Goal: Information Seeking & Learning: Learn about a topic

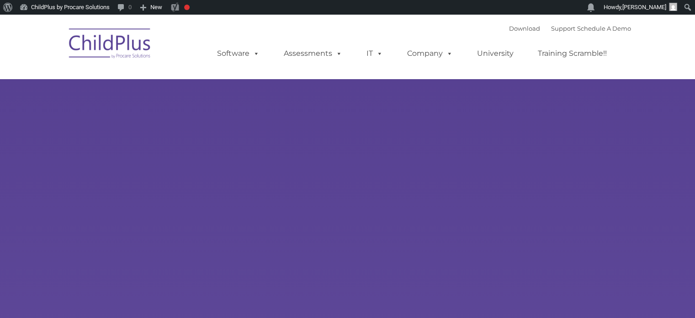
select select "MEDIUM"
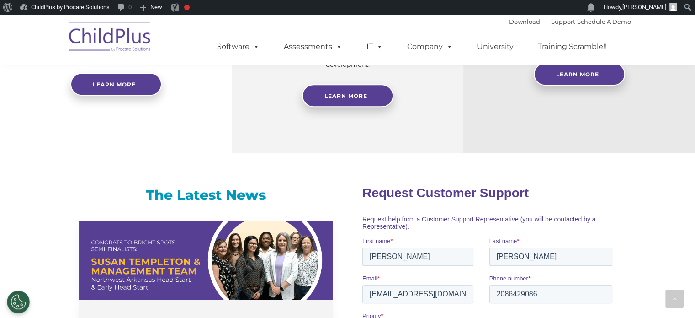
scroll to position [430, 0]
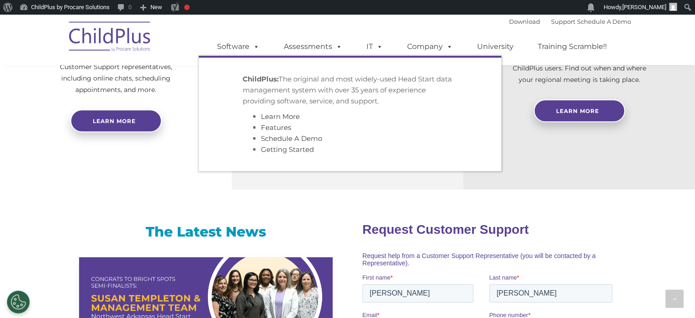
click at [269, 90] on p "ChildPlus: The original and most widely-used Head Start data management system …" at bounding box center [350, 90] width 215 height 33
click at [254, 46] on span at bounding box center [255, 46] width 10 height 9
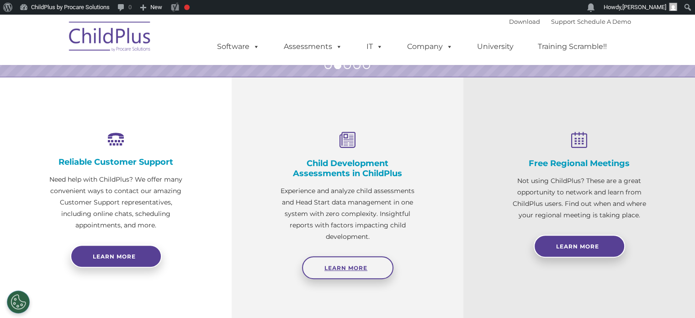
scroll to position [301, 0]
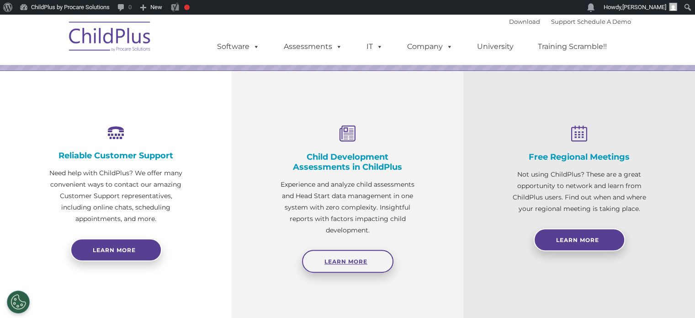
click at [344, 252] on link "Learn More" at bounding box center [347, 261] width 91 height 23
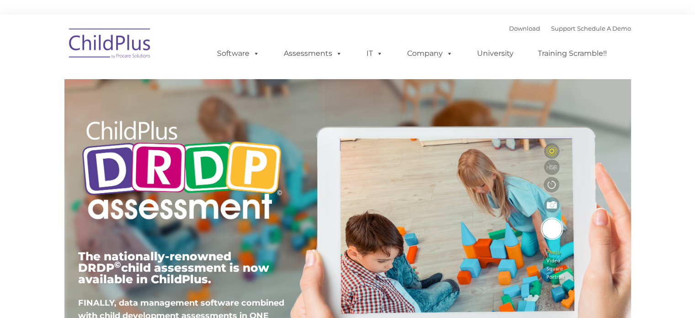
type input ""
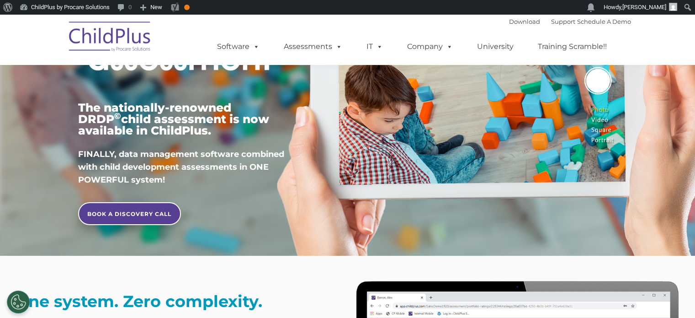
scroll to position [152, 0]
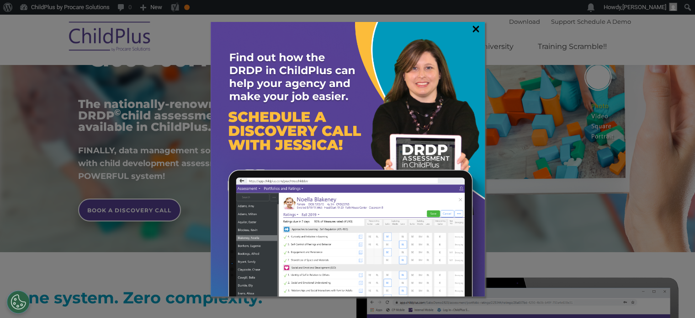
click at [477, 26] on link "×" at bounding box center [476, 28] width 11 height 9
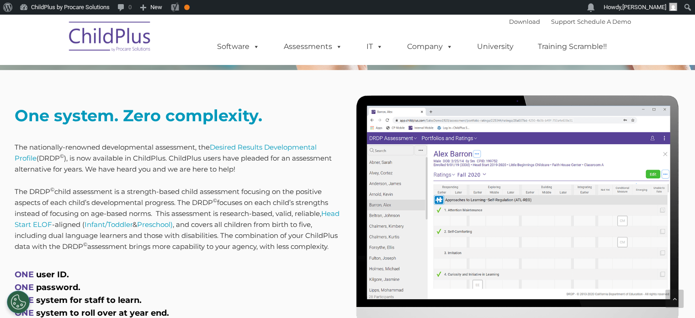
scroll to position [336, 0]
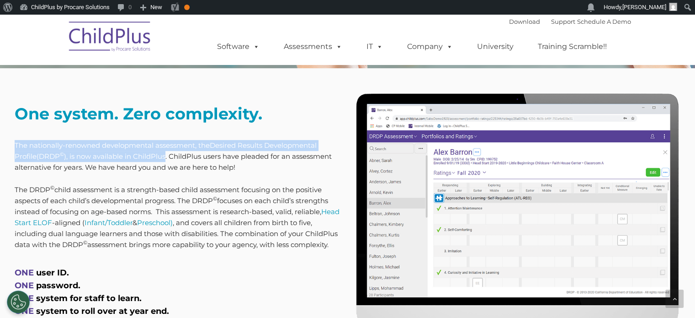
drag, startPoint x: 13, startPoint y: 146, endPoint x: 168, endPoint y: 155, distance: 155.2
click at [168, 155] on div "One system. Zero complexity. The nationally-renowned developmental assessment, …" at bounding box center [178, 232] width 340 height 280
copy p "The nationally-renowned developmental assessment, the Desired Results Developme…"
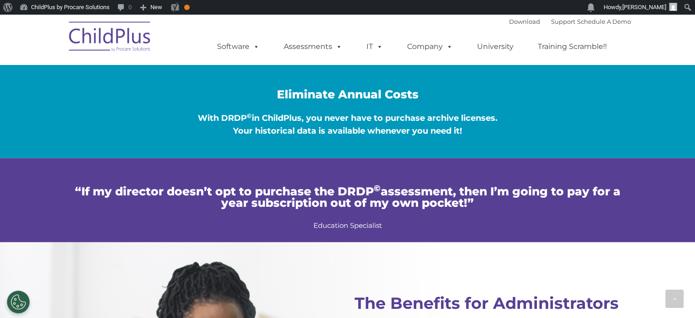
scroll to position [1566, 0]
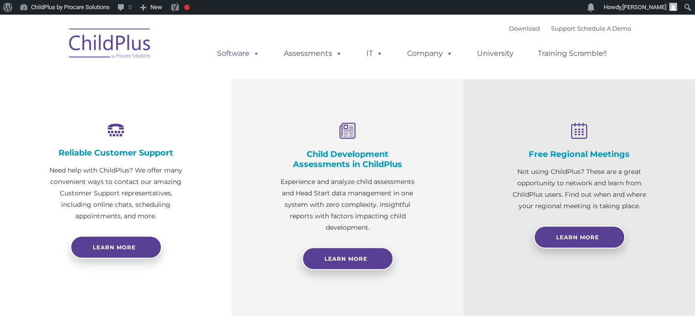
select select "MEDIUM"
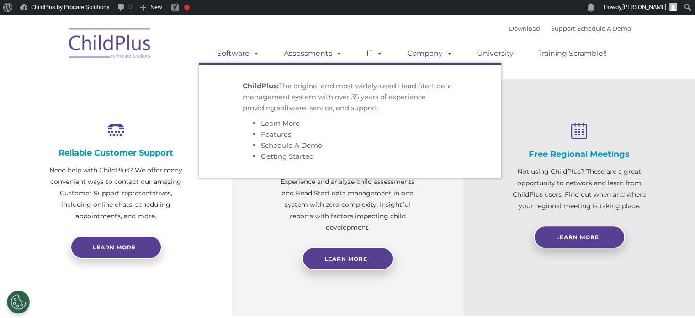
scroll to position [301, 0]
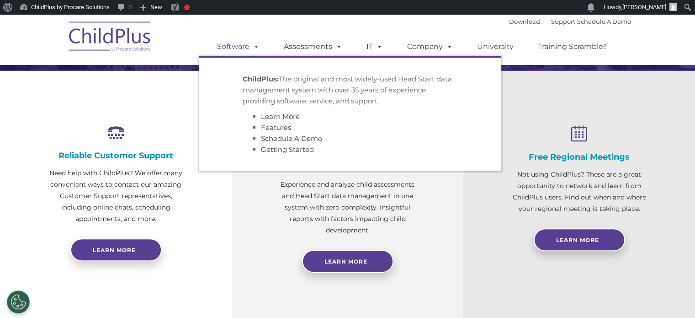
click at [243, 54] on link "Software" at bounding box center [238, 46] width 61 height 18
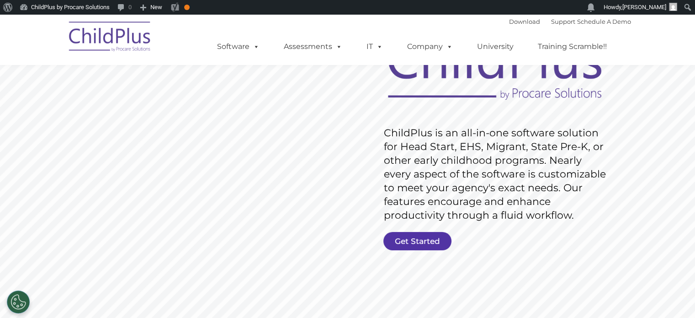
scroll to position [91, 0]
drag, startPoint x: 380, startPoint y: 130, endPoint x: 480, endPoint y: 154, distance: 102.8
click at [480, 154] on rs-slide "Request Pricing ChildPlus is an all-in-one software solution for Head Start, EH…" at bounding box center [347, 161] width 695 height 411
drag, startPoint x: 576, startPoint y: 213, endPoint x: 472, endPoint y: 205, distance: 105.0
click at [472, 205] on rs-layer "ChildPlus is an all-in-one software solution for Head Start, EHS, Migrant, Stat…" at bounding box center [497, 174] width 227 height 96
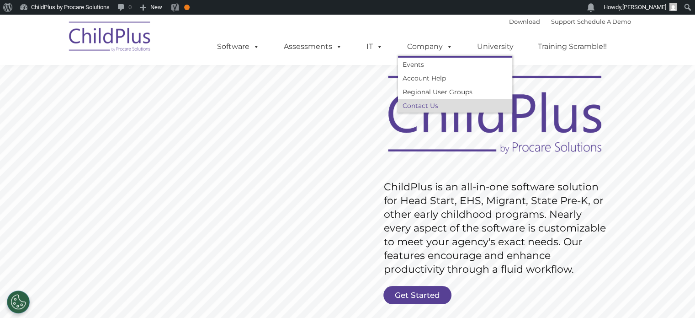
scroll to position [36, 0]
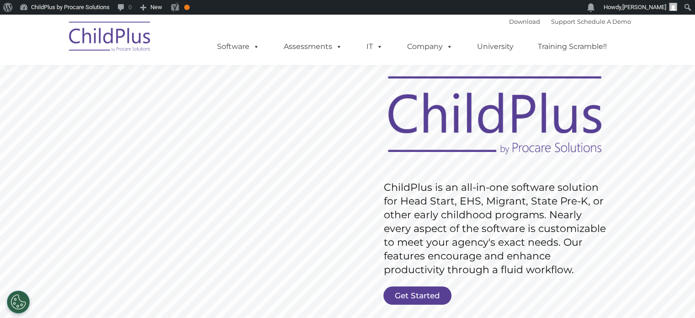
click at [394, 200] on rs-layer "ChildPlus is an all-in-one software solution for Head Start, EHS, Migrant, Stat…" at bounding box center [497, 229] width 227 height 96
drag, startPoint x: 386, startPoint y: 186, endPoint x: 485, endPoint y: 205, distance: 100.5
click at [485, 205] on rs-layer "ChildPlus is an all-in-one software solution for Head Start, EHS, Migrant, Stat…" at bounding box center [497, 229] width 227 height 96
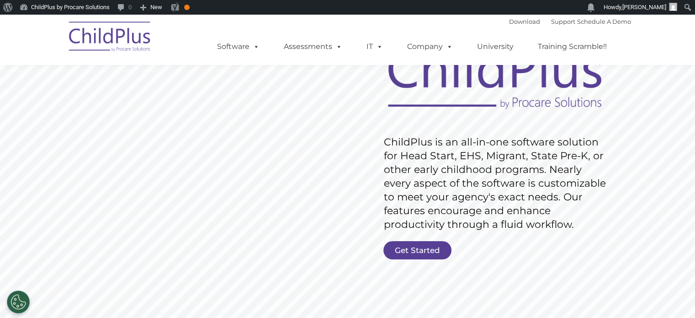
scroll to position [82, 0]
drag, startPoint x: 548, startPoint y: 168, endPoint x: 588, endPoint y: 187, distance: 44.8
click at [588, 187] on rs-layer "ChildPlus is an all-in-one software solution for Head Start, EHS, Migrant, Stat…" at bounding box center [497, 182] width 227 height 96
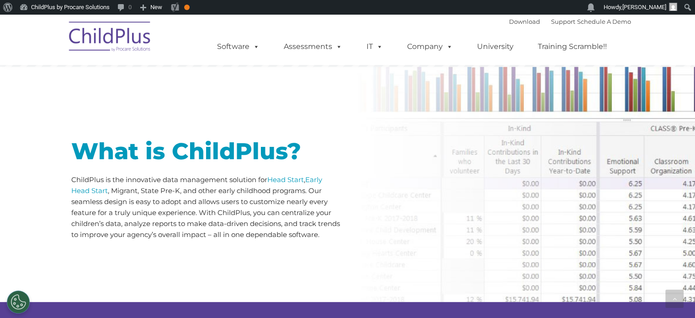
scroll to position [385, 0]
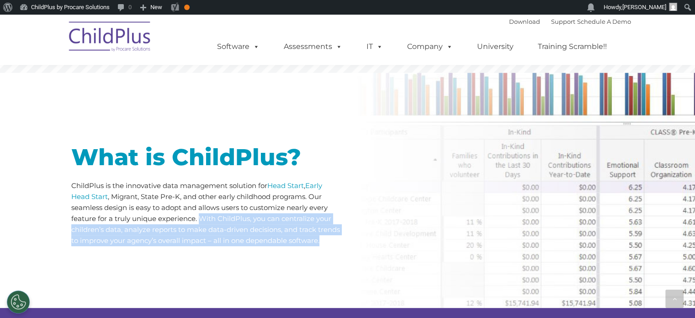
drag, startPoint x: 199, startPoint y: 217, endPoint x: 301, endPoint y: 250, distance: 107.0
click at [301, 246] on p "ChildPlus is the innovative data management solution for Head Start , Early Hea…" at bounding box center [206, 213] width 270 height 66
copy p "With ChildPlus, you can centralize your children’s data, analyze reports to mak…"
